Goal: Transaction & Acquisition: Book appointment/travel/reservation

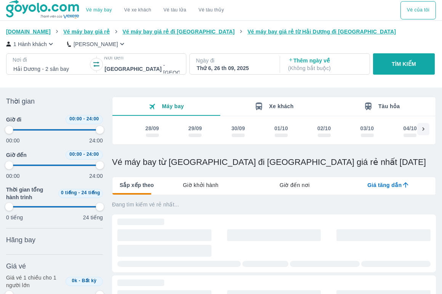
type input "97.9166666666667"
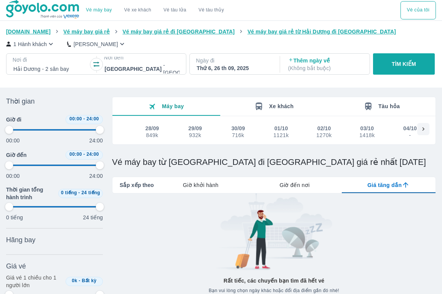
type input "97.9166666666667"
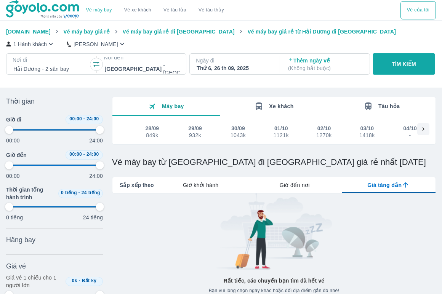
type input "97.9166666666667"
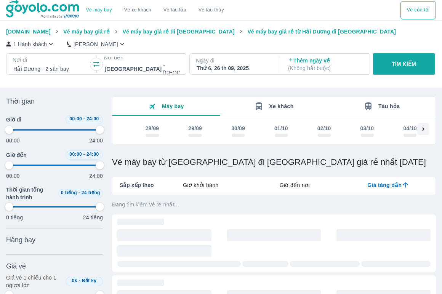
type input "97.9166666666667"
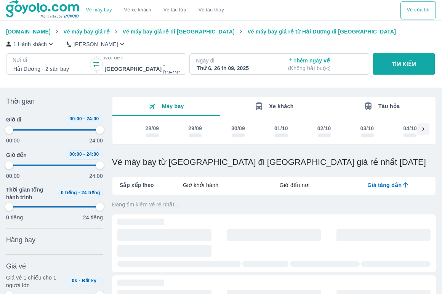
type input "97.9166666666667"
